Goal: Transaction & Acquisition: Purchase product/service

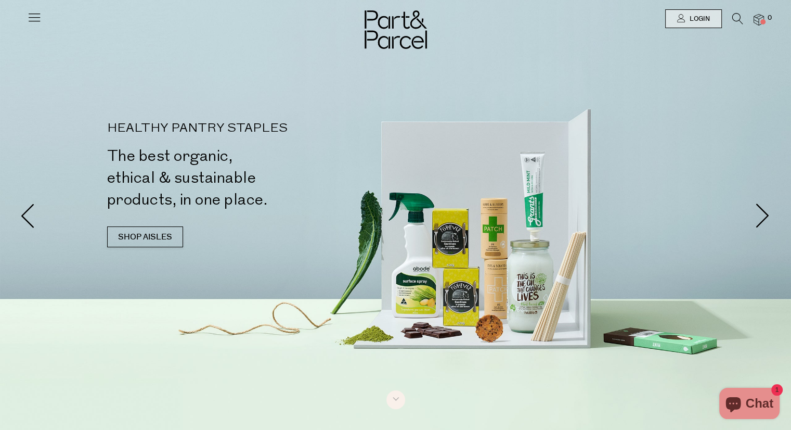
click at [735, 11] on div at bounding box center [395, 18] width 791 height 37
click at [735, 17] on icon at bounding box center [737, 18] width 11 height 11
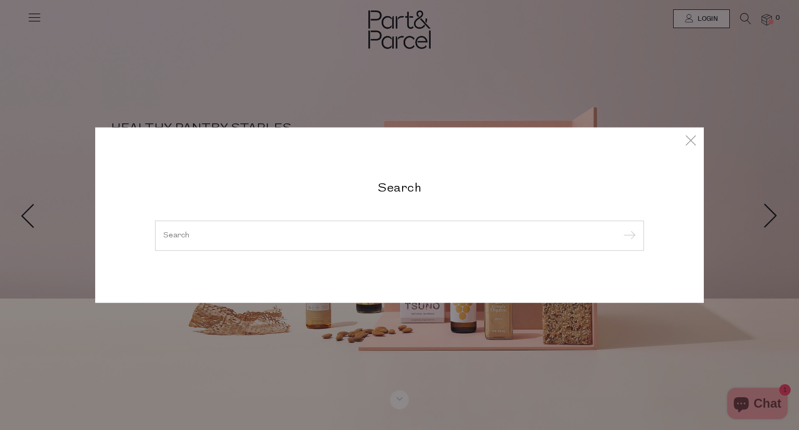
click at [296, 234] on input "search" at bounding box center [399, 235] width 472 height 8
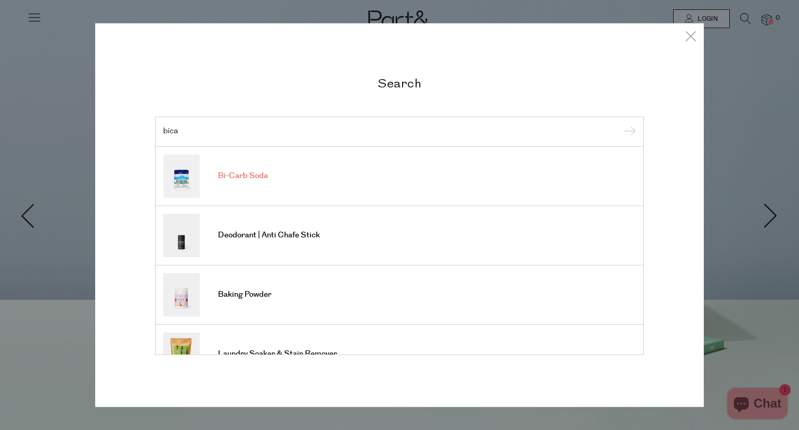
type input "bica"
click at [258, 186] on link "Bi-Carb Soda" at bounding box center [399, 175] width 472 height 43
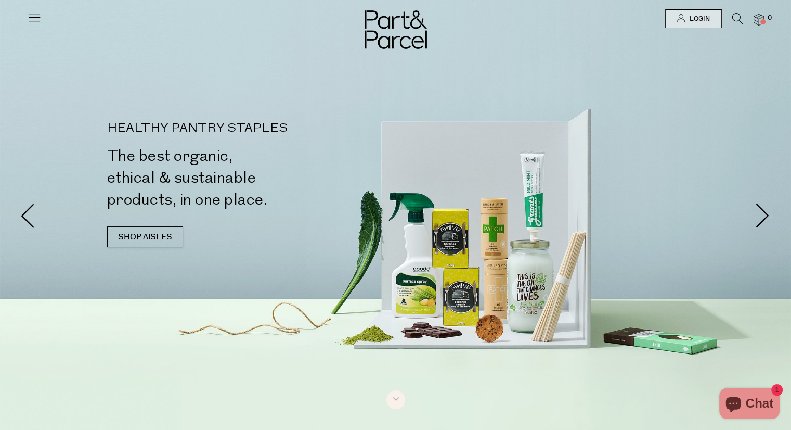
click at [732, 20] on icon at bounding box center [737, 18] width 11 height 11
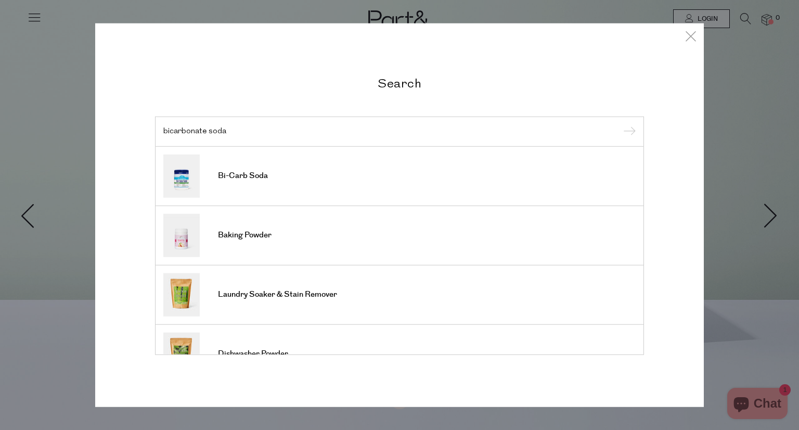
type input "bicarbonate soda"
click at [620, 124] on input "submit" at bounding box center [628, 132] width 16 height 16
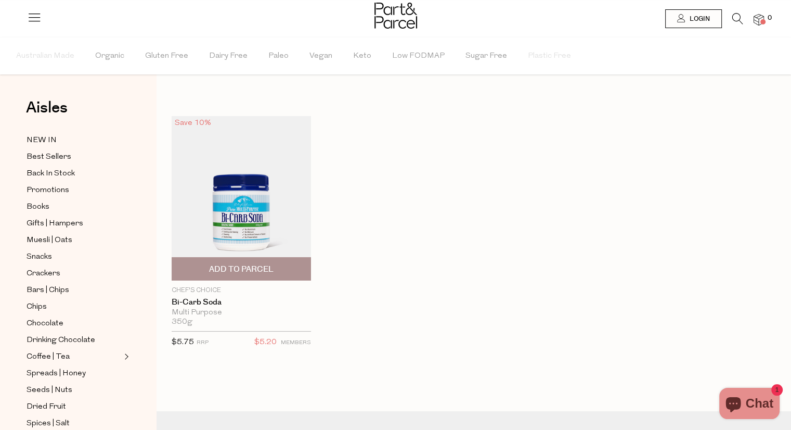
click at [238, 218] on img at bounding box center [241, 198] width 139 height 164
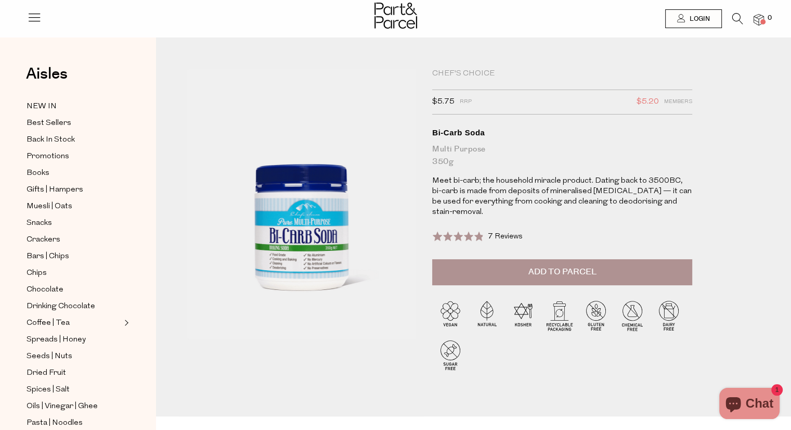
click at [314, 220] on img at bounding box center [301, 204] width 229 height 271
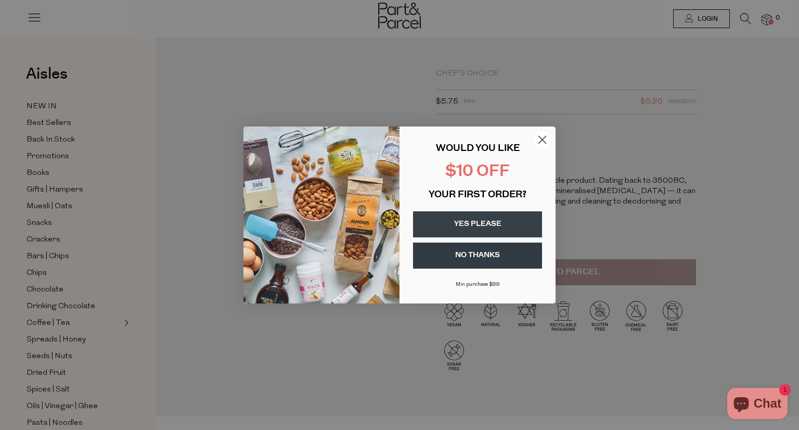
click at [540, 139] on circle "Close dialog" at bounding box center [542, 139] width 17 height 17
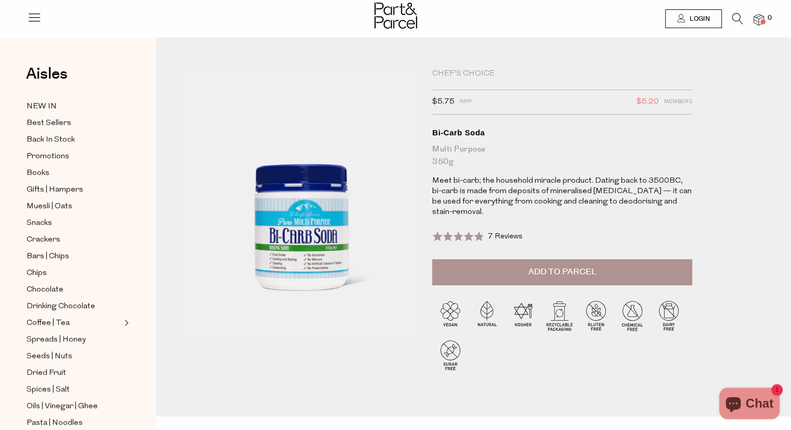
click at [740, 16] on icon at bounding box center [737, 18] width 11 height 11
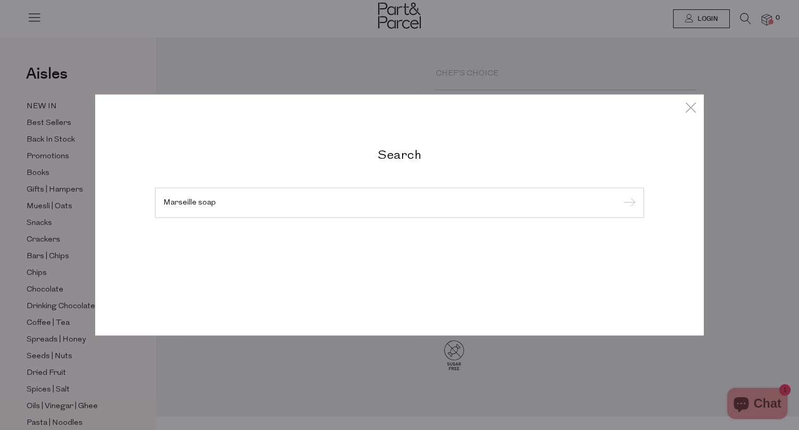
type input "Marseille soap"
click at [620, 196] on input "submit" at bounding box center [628, 204] width 16 height 16
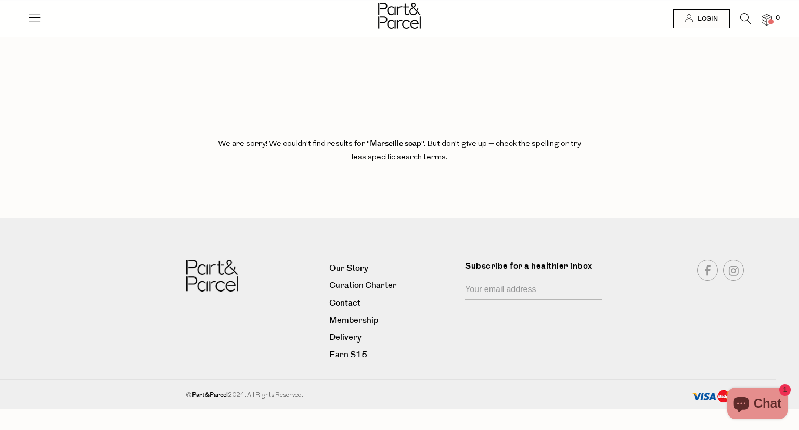
click at [749, 17] on icon at bounding box center [745, 18] width 11 height 11
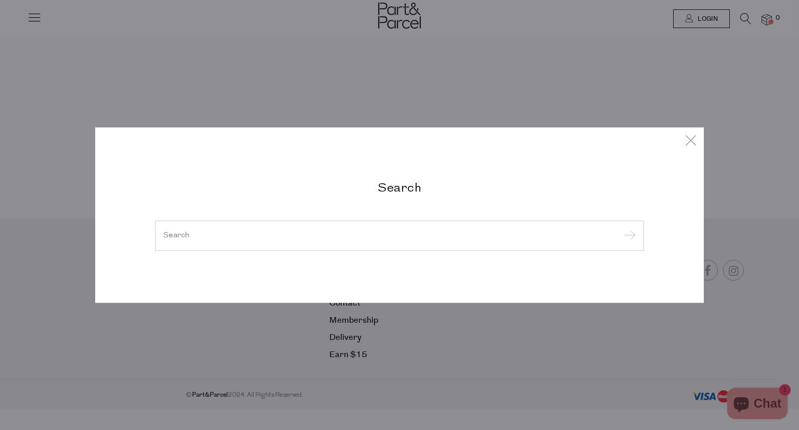
click at [274, 228] on div at bounding box center [399, 236] width 489 height 30
click at [273, 237] on input "search" at bounding box center [399, 235] width 472 height 8
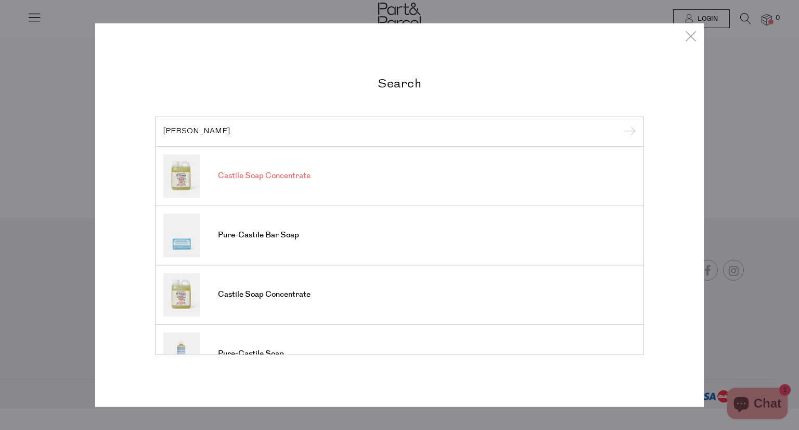
type input "castille"
click at [293, 186] on link "Castile Soap Concentrate" at bounding box center [399, 175] width 472 height 43
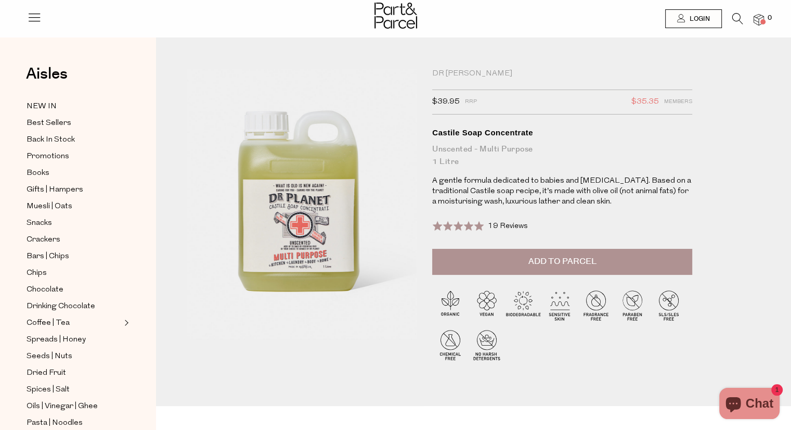
click at [294, 223] on img at bounding box center [301, 204] width 229 height 271
